Goal: Navigation & Orientation: Find specific page/section

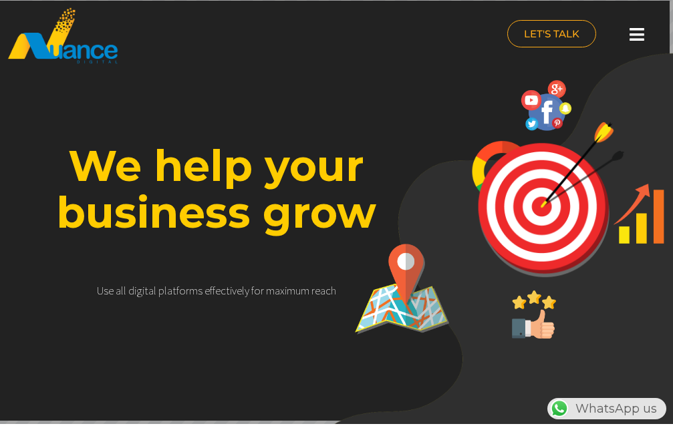
scroll to position [0, 599]
click at [637, 39] on div at bounding box center [636, 34] width 27 height 29
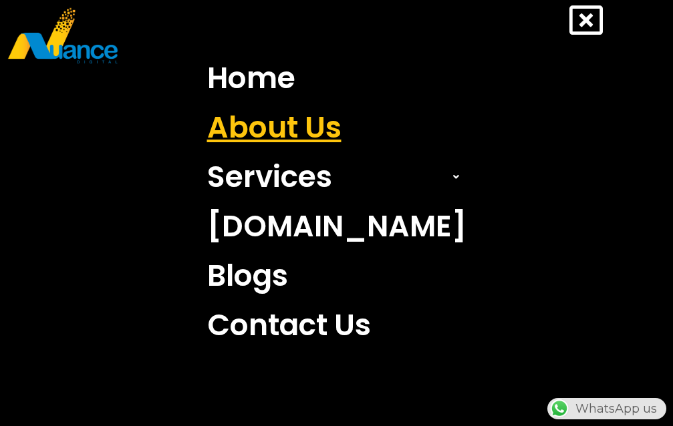
click at [313, 140] on link "About Us" at bounding box center [336, 127] width 279 height 49
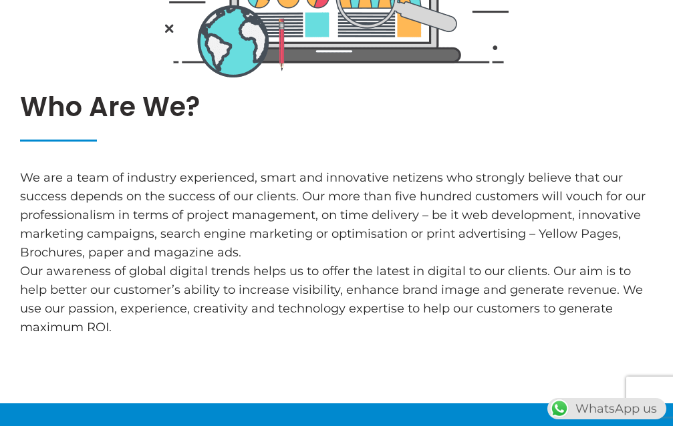
scroll to position [1269, 0]
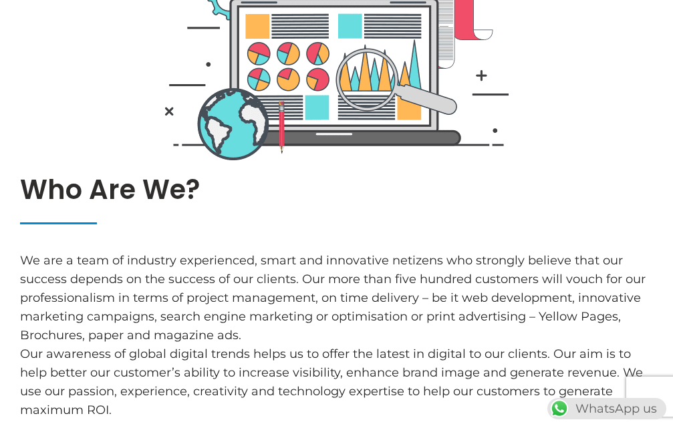
scroll to position [1483, 0]
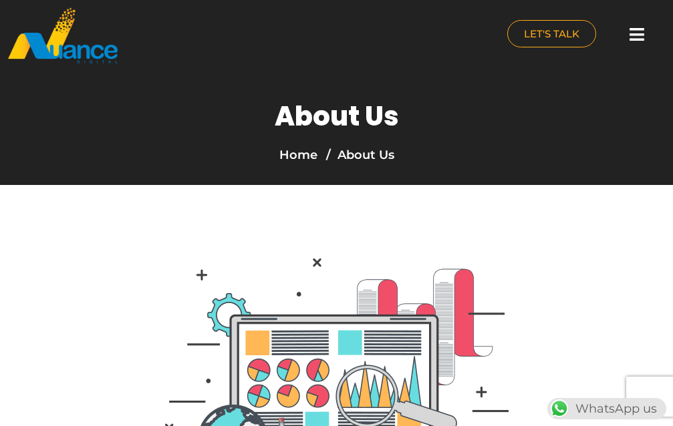
scroll to position [0, 0]
click at [629, 35] on icon at bounding box center [636, 34] width 15 height 17
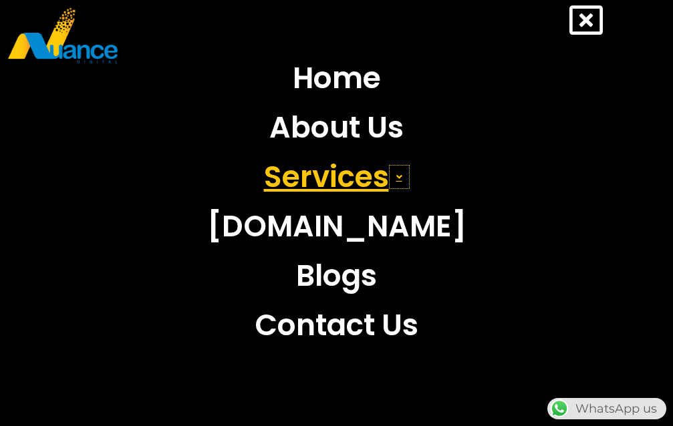
click at [393, 183] on span at bounding box center [399, 177] width 21 height 24
click at [399, 179] on icon at bounding box center [399, 176] width 6 height 9
click at [360, 179] on link "Services" at bounding box center [336, 176] width 303 height 49
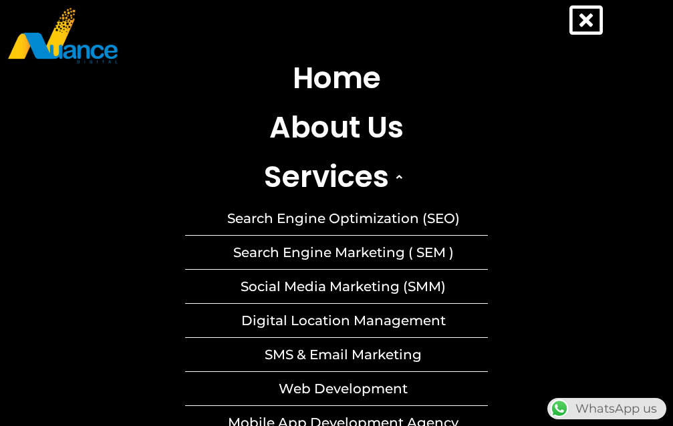
click at [573, 22] on icon at bounding box center [585, 19] width 33 height 33
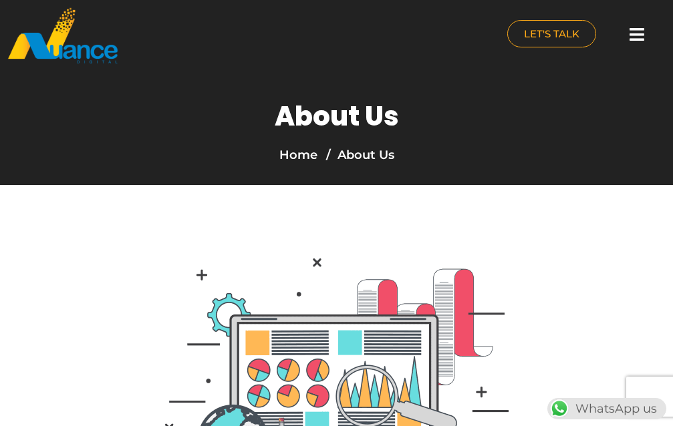
click at [629, 37] on icon at bounding box center [636, 34] width 15 height 17
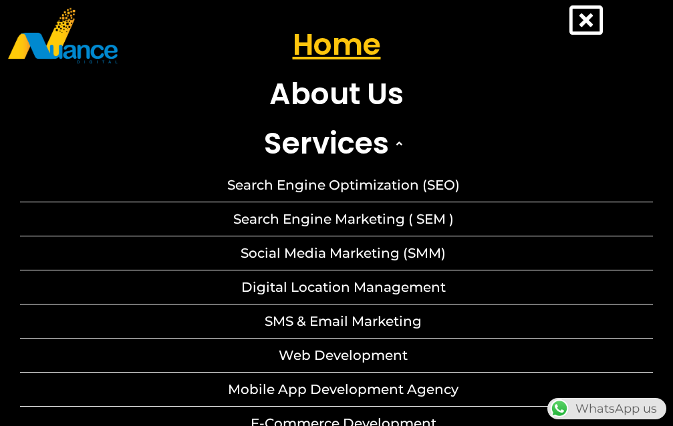
click at [331, 57] on link "Home" at bounding box center [336, 44] width 633 height 49
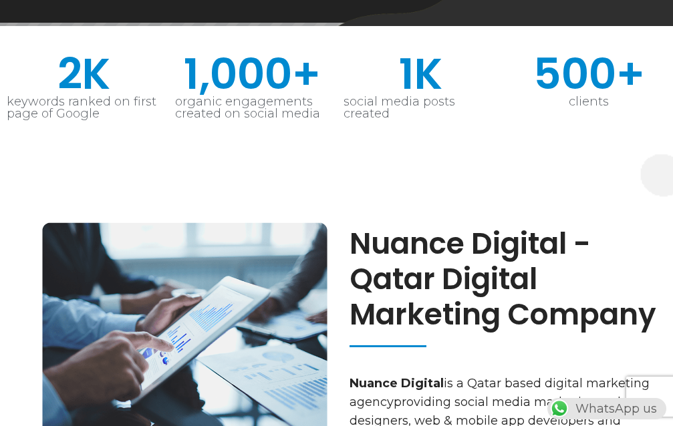
scroll to position [0, 400]
